Goal: Task Accomplishment & Management: Use online tool/utility

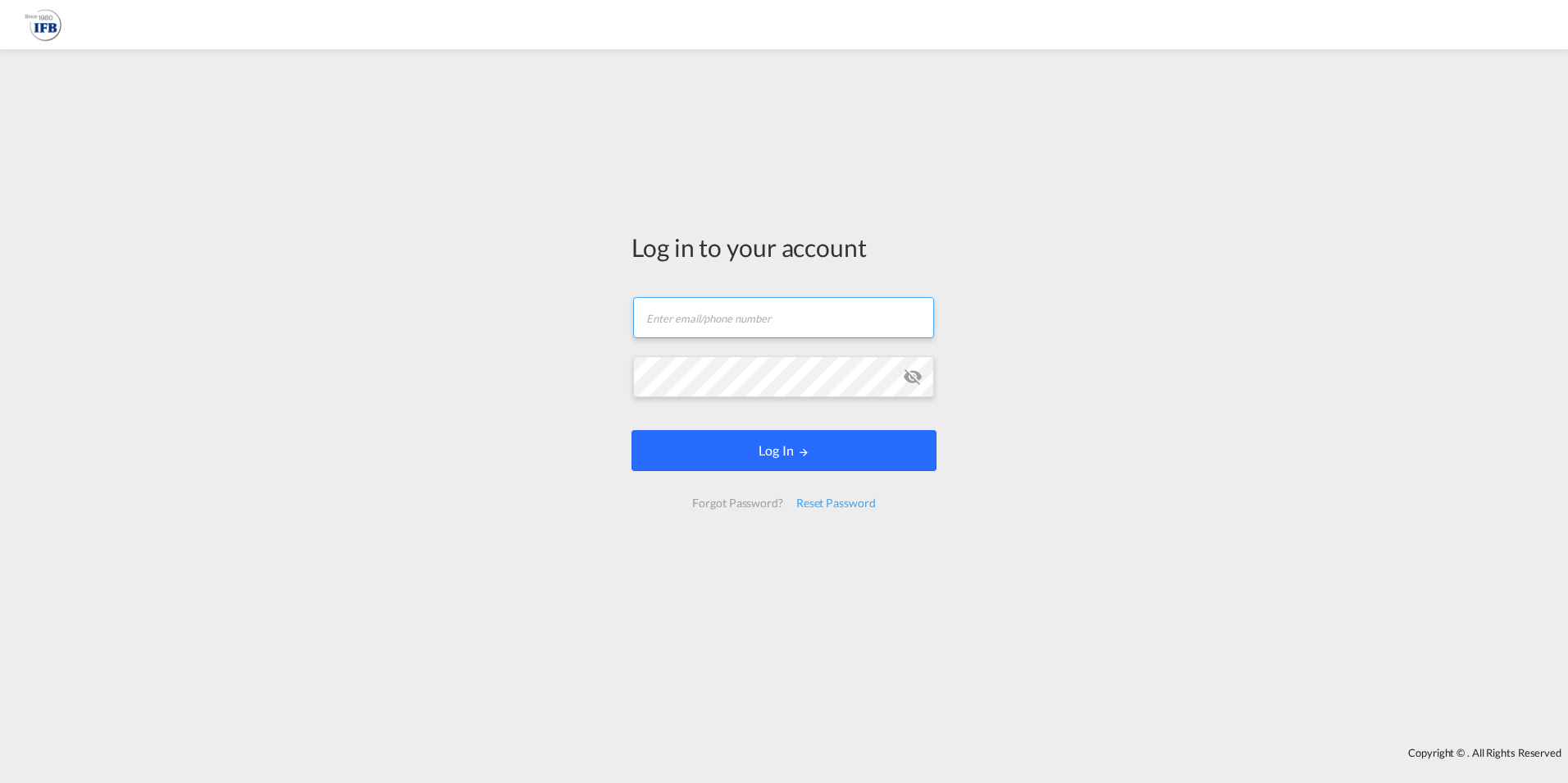
type input "[EMAIL_ADDRESS][DOMAIN_NAME]"
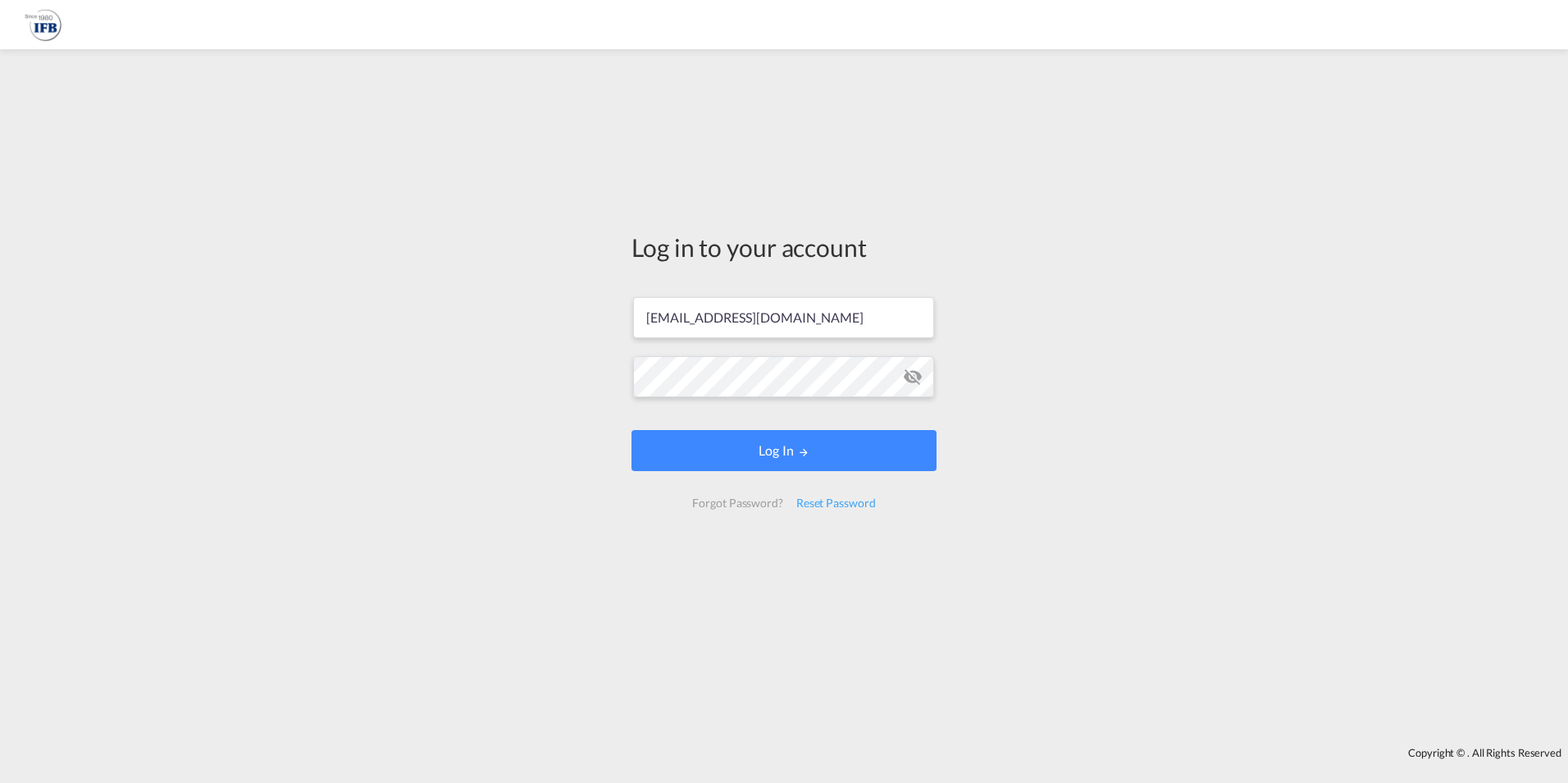
click at [840, 458] on form "[EMAIL_ADDRESS][DOMAIN_NAME] Email field is required Password field is required…" at bounding box center [784, 402] width 305 height 244
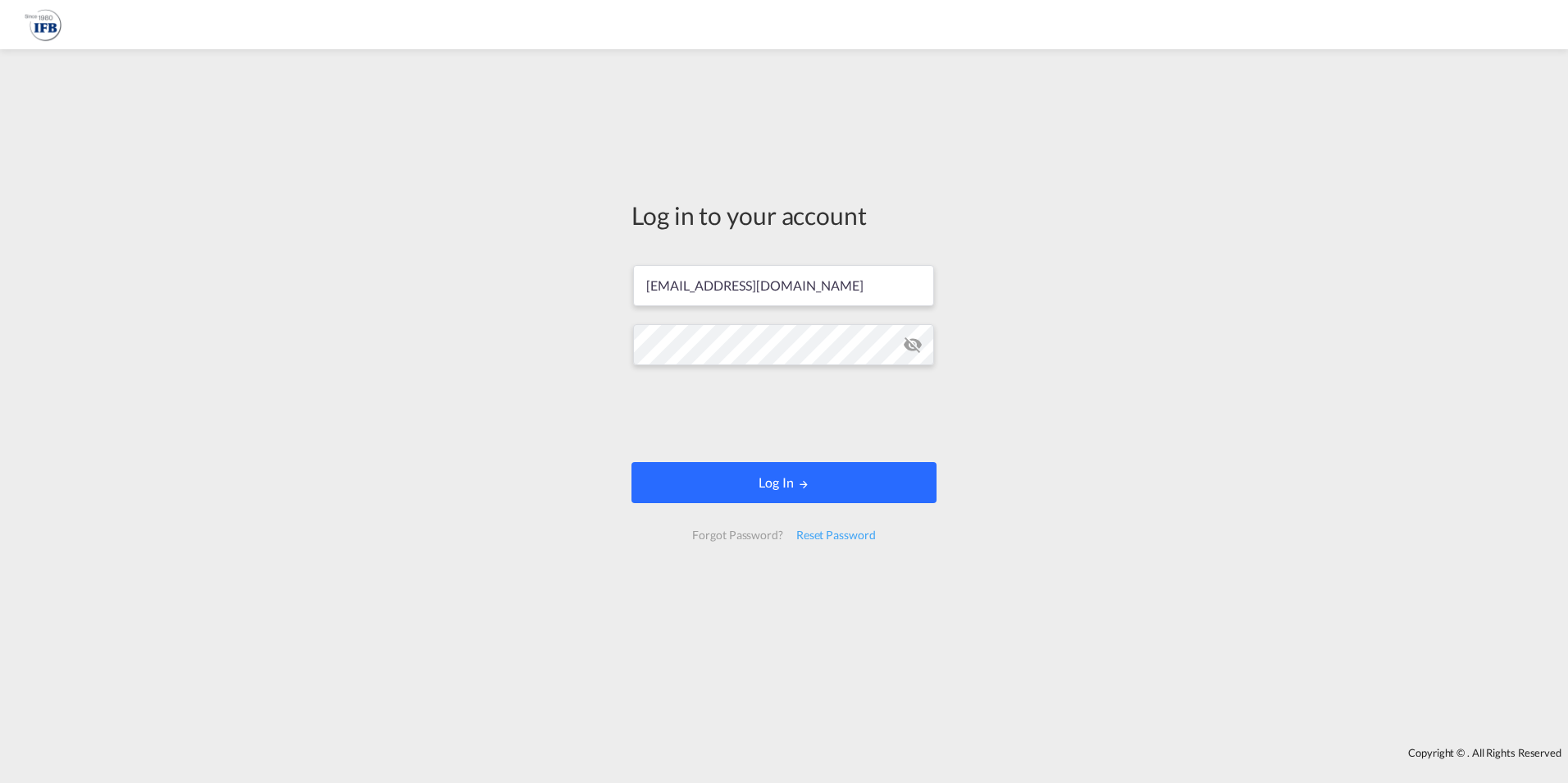
click at [830, 475] on button "Log In" at bounding box center [784, 482] width 305 height 41
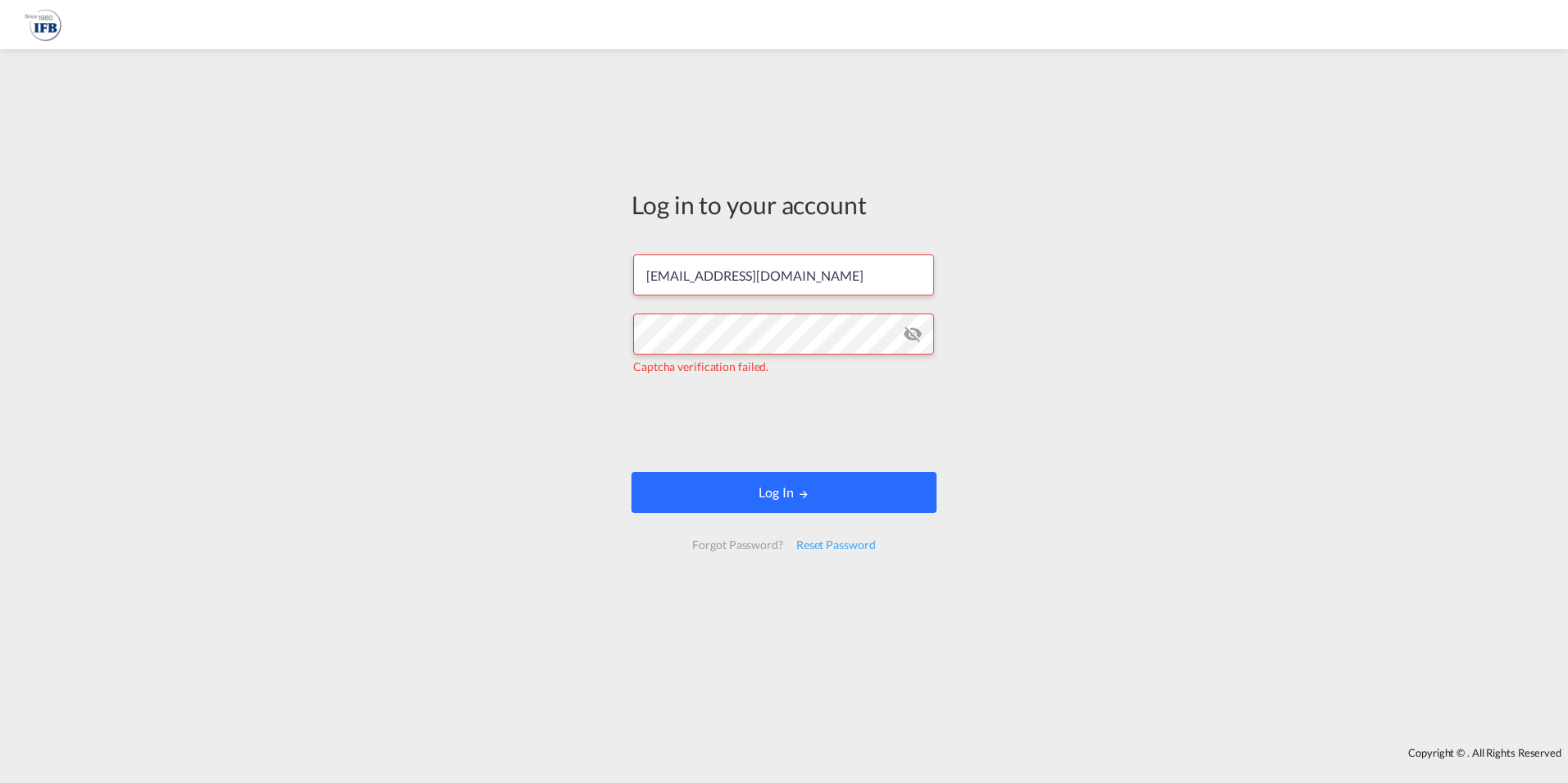
click at [786, 501] on button "Log In" at bounding box center [784, 492] width 305 height 41
